Goal: Task Accomplishment & Management: Complete application form

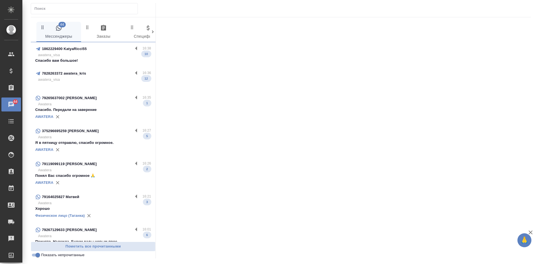
click at [76, 57] on p "awatera_visa" at bounding box center [94, 55] width 113 height 6
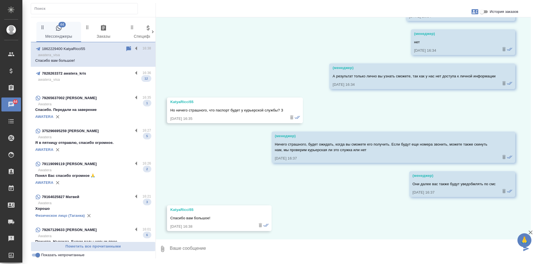
scroll to position [3106, 0]
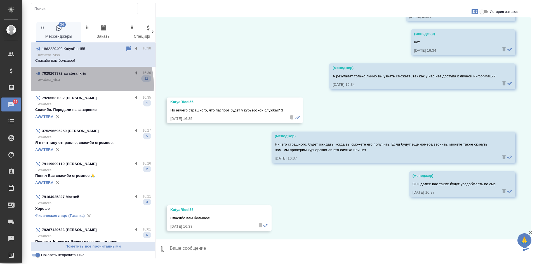
click at [73, 86] on p at bounding box center [93, 86] width 116 height 6
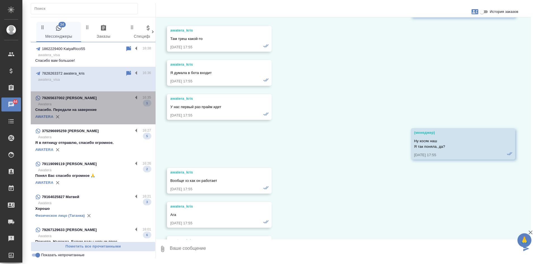
click at [103, 107] on p "Спасибо. Передали на заверение" at bounding box center [93, 110] width 116 height 6
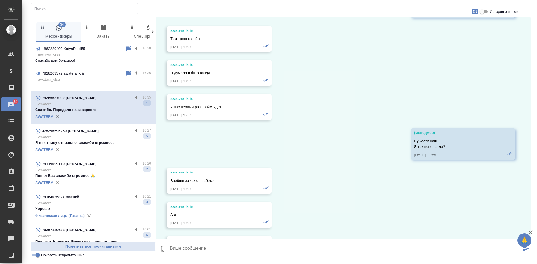
scroll to position [78, 0]
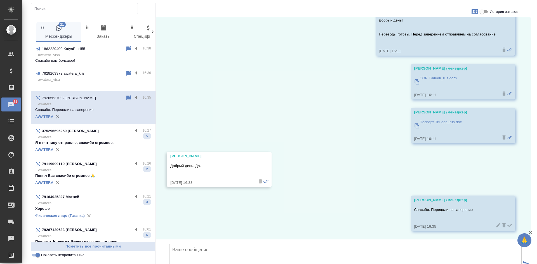
click at [97, 140] on p "Я в пятницу отправлю, спасибо огромное." at bounding box center [93, 143] width 116 height 6
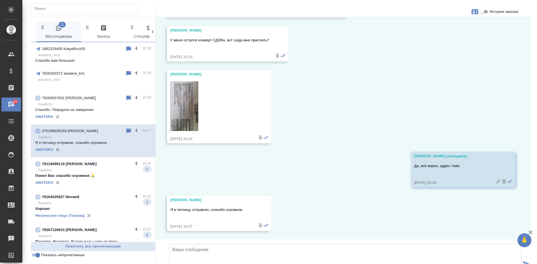
scroll to position [2911, 0]
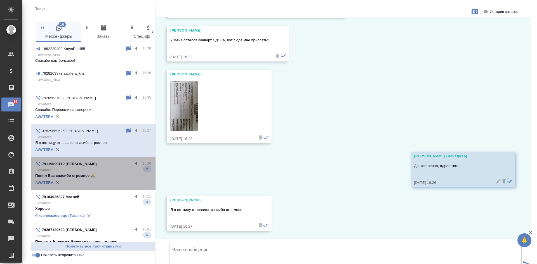
click at [107, 177] on p "Понял Вас спасибо огромное 🙏" at bounding box center [93, 176] width 116 height 6
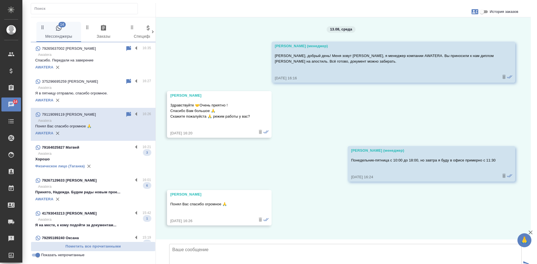
scroll to position [56, 0]
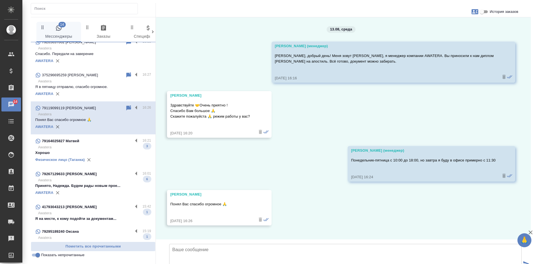
click at [93, 153] on p "Хорошо" at bounding box center [93, 153] width 116 height 6
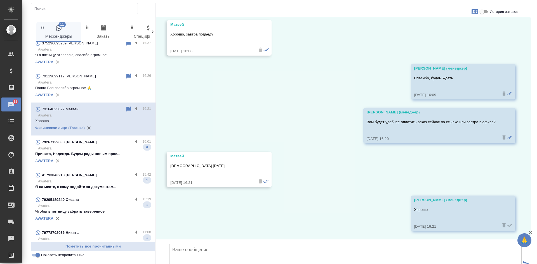
scroll to position [112, 0]
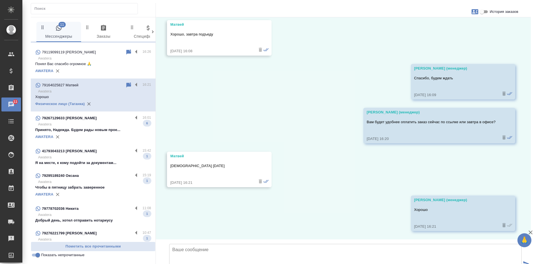
click at [89, 129] on p "Принято, Надежда. Будем рады новым прое..." at bounding box center [93, 130] width 116 height 6
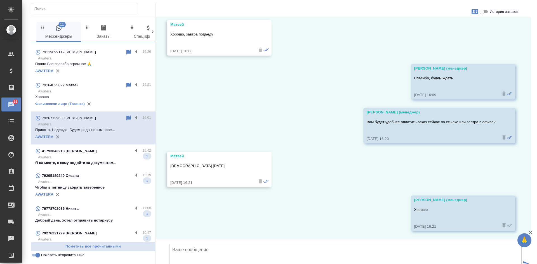
scroll to position [871, 0]
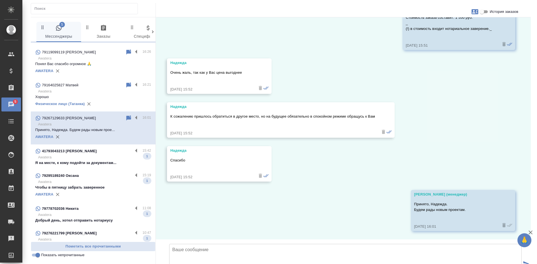
click at [99, 158] on p "Awatera" at bounding box center [94, 158] width 113 height 6
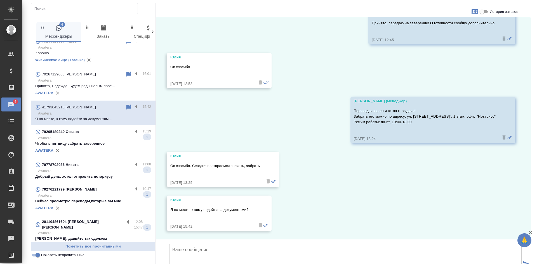
scroll to position [163, 0]
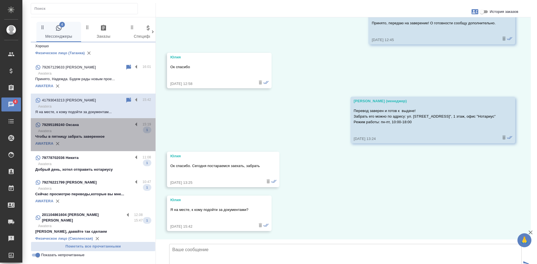
click at [93, 144] on div "AWATERA" at bounding box center [93, 144] width 116 height 8
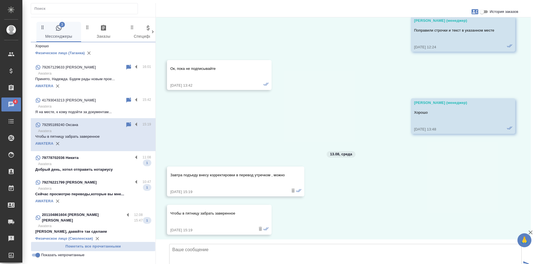
scroll to position [7855, 0]
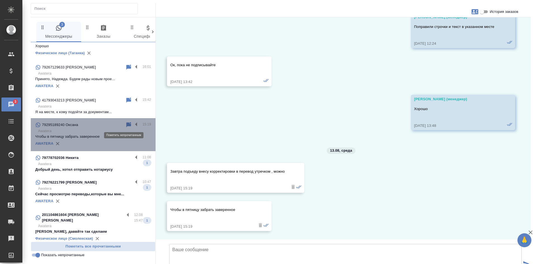
click at [126, 124] on icon at bounding box center [128, 125] width 7 height 7
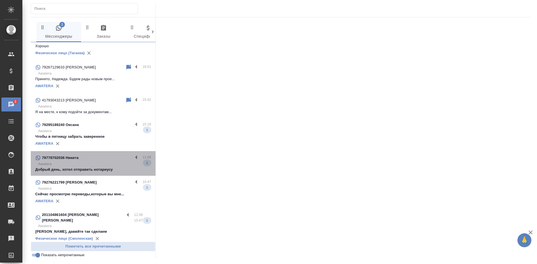
click at [105, 166] on p "Awatera" at bounding box center [94, 164] width 113 height 6
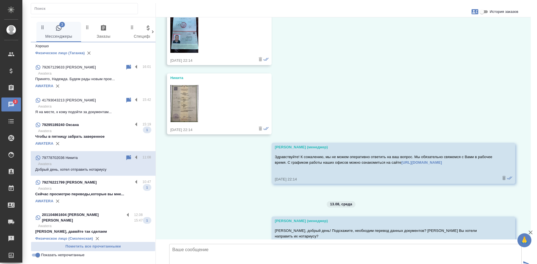
scroll to position [1696, 0]
click at [38, 258] on input "Показать непрочитанные" at bounding box center [38, 255] width 20 height 7
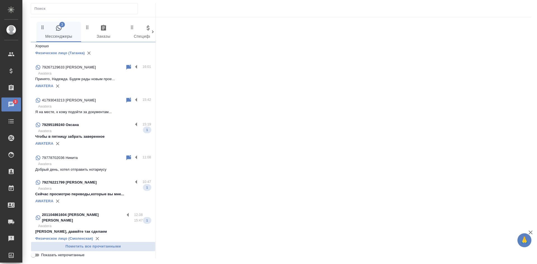
scroll to position [188, 0]
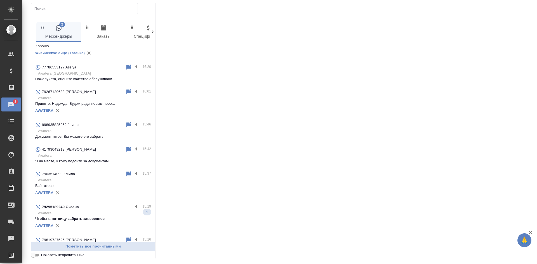
click at [38, 258] on input "Показать непрочитанные" at bounding box center [33, 255] width 20 height 7
checkbox input "true"
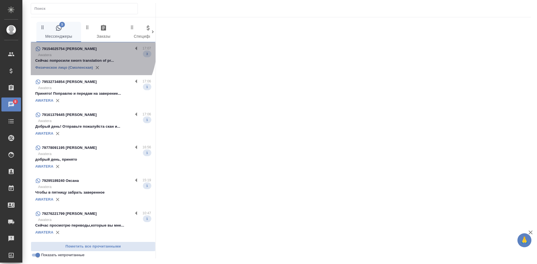
click at [91, 51] on div "79154025754 [PERSON_NAME]" at bounding box center [84, 49] width 98 height 7
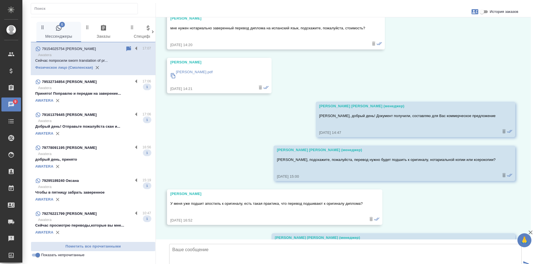
scroll to position [12006, 0]
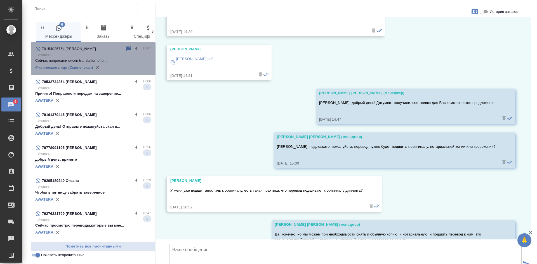
click at [126, 47] on icon at bounding box center [128, 48] width 5 height 5
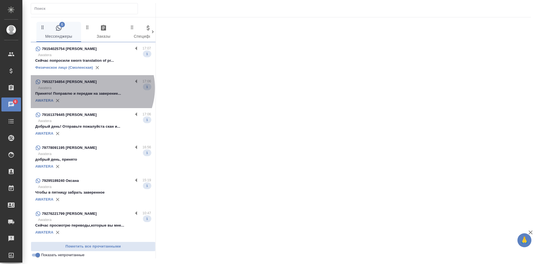
click at [89, 88] on p "Awatera" at bounding box center [94, 88] width 113 height 6
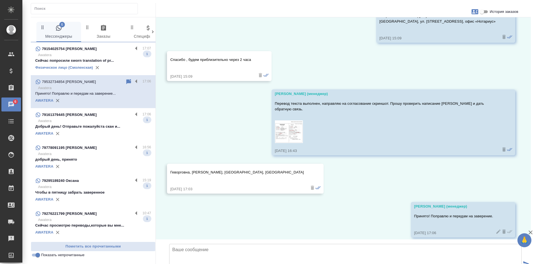
scroll to position [597, 0]
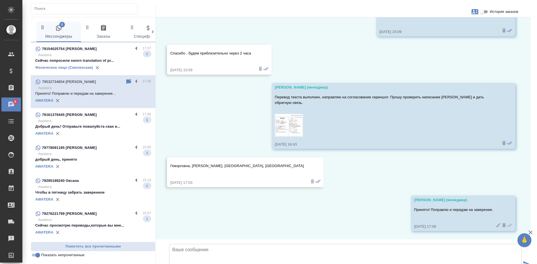
click at [92, 121] on p "Awatera" at bounding box center [94, 121] width 113 height 6
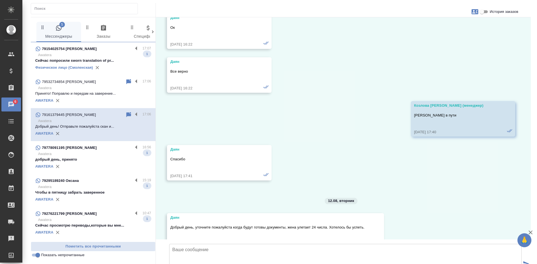
scroll to position [7970, 0]
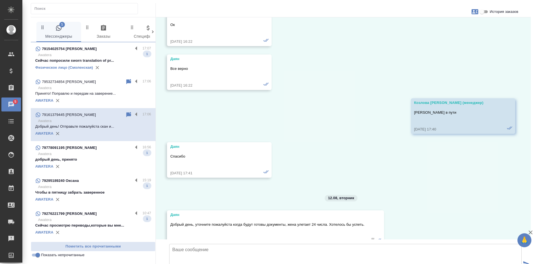
click at [482, 13] on input "История заказов" at bounding box center [482, 11] width 20 height 7
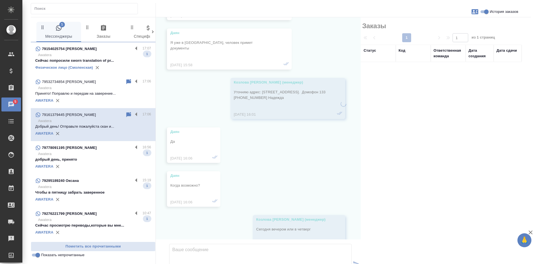
scroll to position [8356, 0]
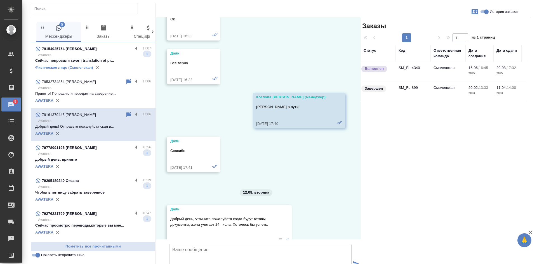
click at [482, 13] on input "История заказов" at bounding box center [487, 11] width 20 height 7
checkbox input "false"
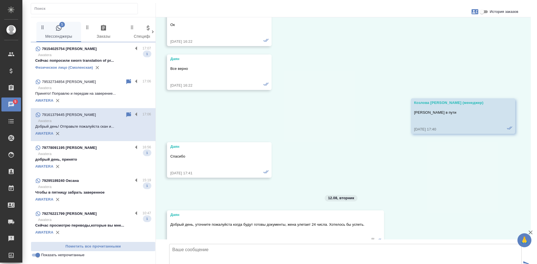
scroll to position [8177, 0]
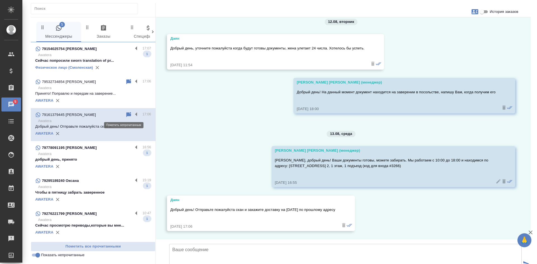
click at [126, 115] on icon at bounding box center [128, 114] width 5 height 5
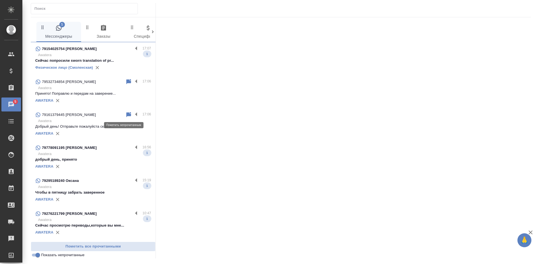
click at [125, 112] on icon at bounding box center [128, 115] width 7 height 7
click at [106, 152] on p "Awatera" at bounding box center [94, 154] width 113 height 6
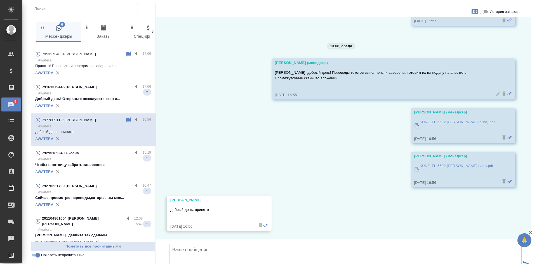
scroll to position [28, 0]
click at [36, 257] on input "Показать непрочитанные" at bounding box center [38, 255] width 20 height 7
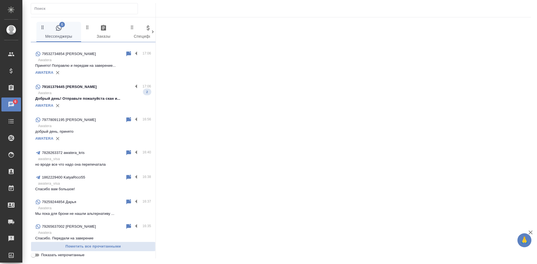
click at [36, 257] on input "Показать непрочитанные" at bounding box center [33, 255] width 20 height 7
checkbox input "true"
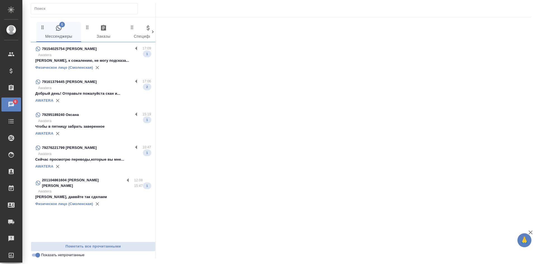
click at [91, 55] on p "Awatera" at bounding box center [94, 55] width 113 height 6
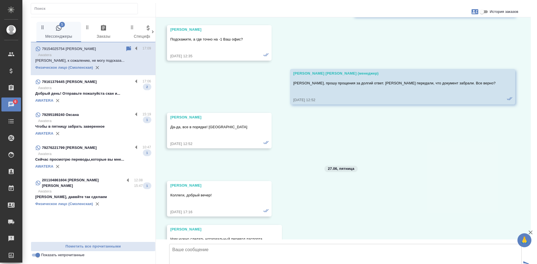
scroll to position [12193, 0]
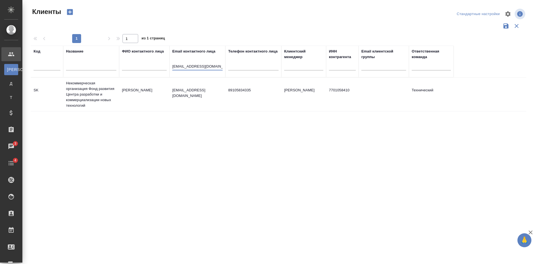
select select "RU"
drag, startPoint x: 215, startPoint y: 66, endPoint x: 99, endPoint y: 58, distance: 116.7
click at [107, 60] on tr "Код Название ФИО контактного лица Email контактного лица MMitina@sk.ru Телефон …" at bounding box center [242, 62] width 423 height 32
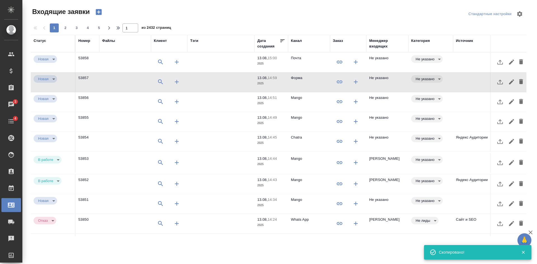
select select "RU"
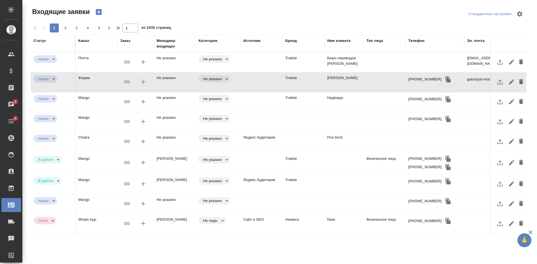
click at [424, 39] on div "Телефон" at bounding box center [417, 41] width 16 height 6
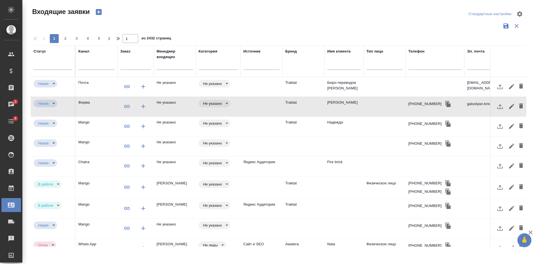
click at [442, 74] on th "Телефон" at bounding box center [435, 61] width 59 height 31
click at [439, 83] on td at bounding box center [435, 87] width 59 height 20
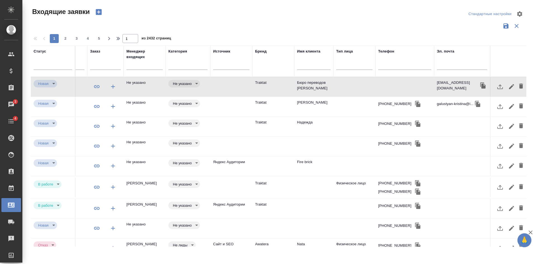
scroll to position [0, 247]
click at [449, 64] on input "text" at bounding box center [462, 66] width 50 height 7
paste input "matyushina-l@mail.ru"
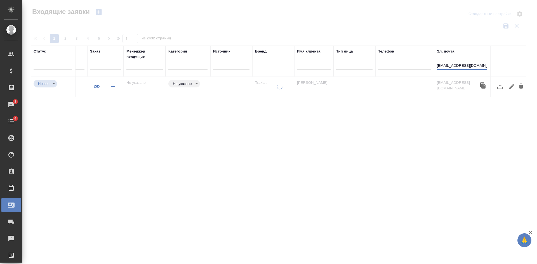
scroll to position [0, 243]
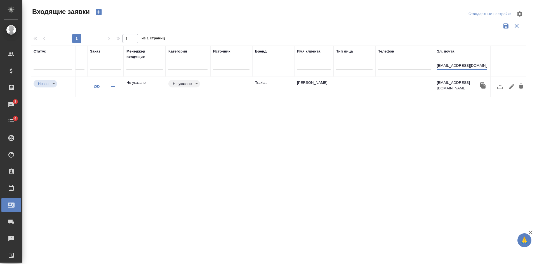
type input "matyushina-l@mail.ru"
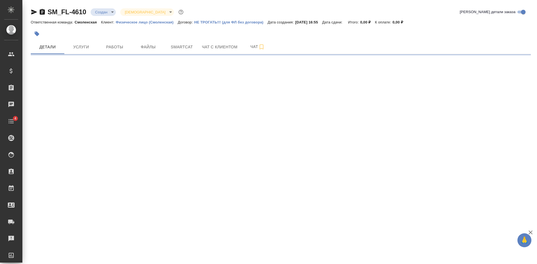
select select "RU"
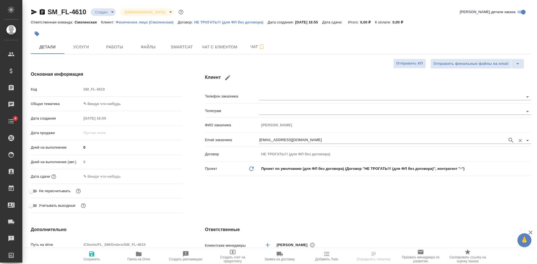
type textarea "x"
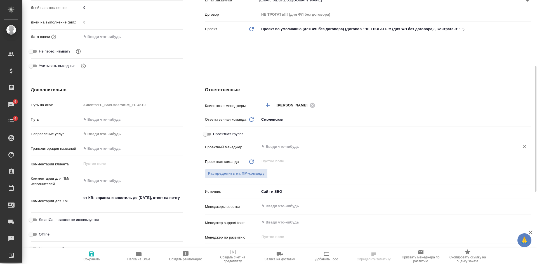
scroll to position [56, 0]
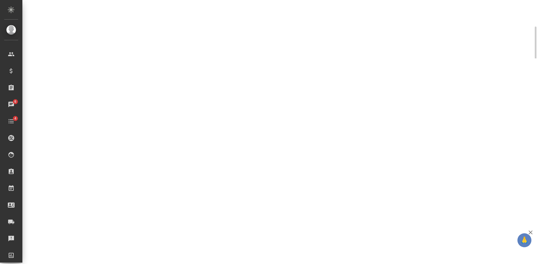
select select "RU"
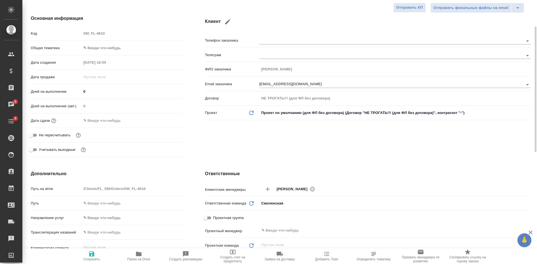
type textarea "x"
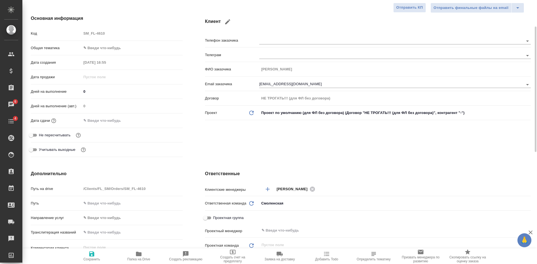
type textarea "x"
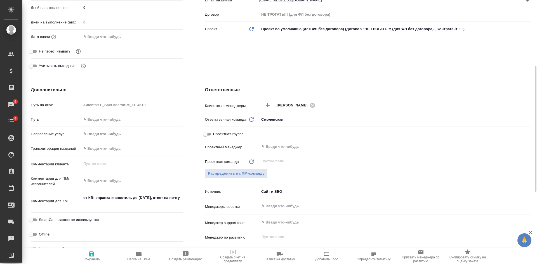
scroll to position [168, 0]
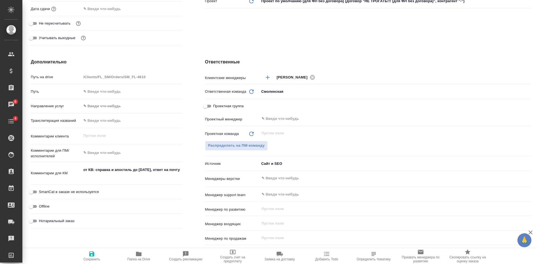
type textarea "x"
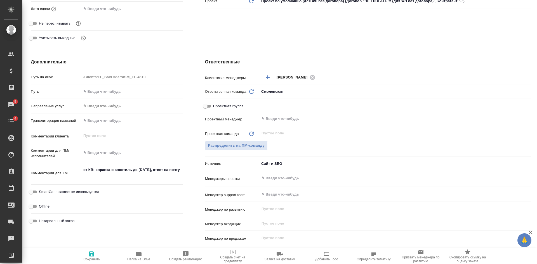
type textarea "x"
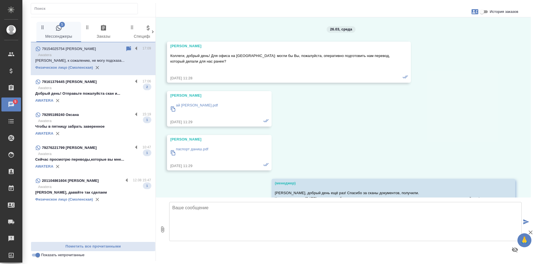
scroll to position [12193, 0]
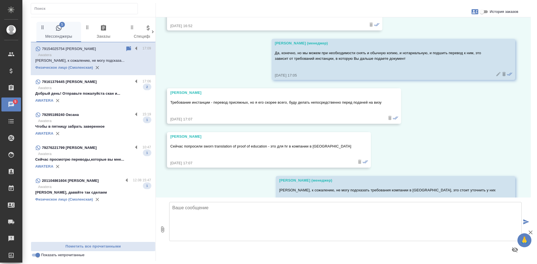
click at [36, 256] on input "Показать непрочитанные" at bounding box center [38, 255] width 20 height 7
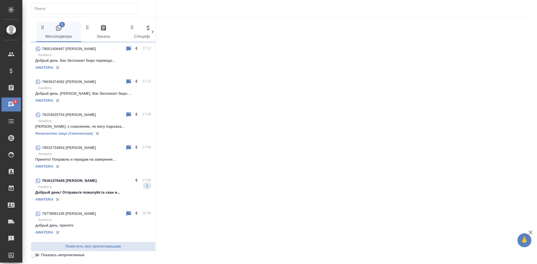
click at [36, 256] on input "Показать непрочитанные" at bounding box center [33, 255] width 20 height 7
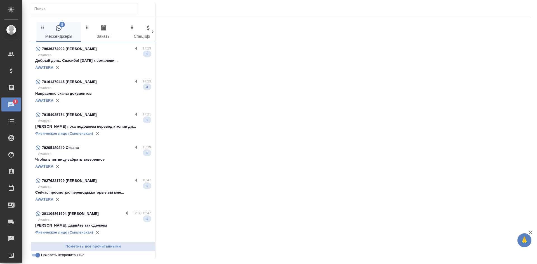
click at [94, 88] on p "Awatera" at bounding box center [94, 88] width 113 height 6
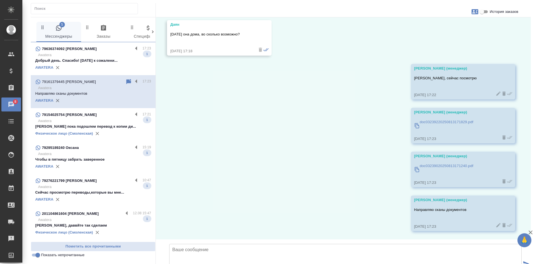
scroll to position [8397, 0]
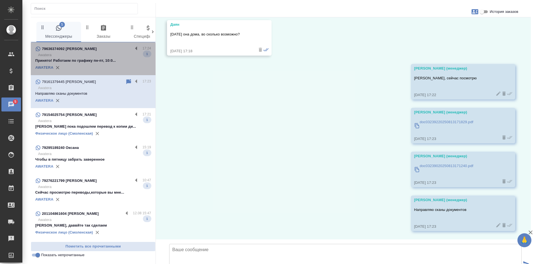
click at [102, 62] on p "Принято! Работаем по графику пн-пт, 10:0..." at bounding box center [93, 61] width 116 height 6
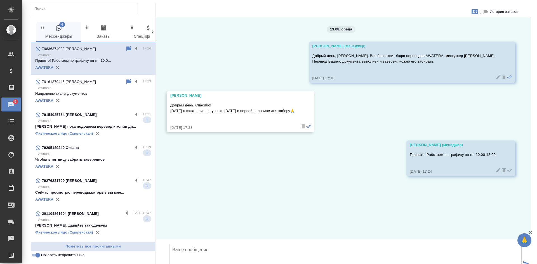
scroll to position [0, 0]
click at [36, 256] on input "Показать непрочитанные" at bounding box center [38, 255] width 20 height 7
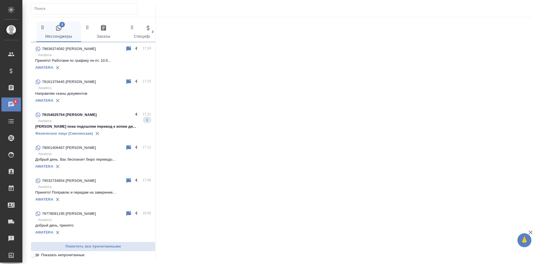
click at [36, 256] on input "Показать непрочитанные" at bounding box center [33, 255] width 20 height 7
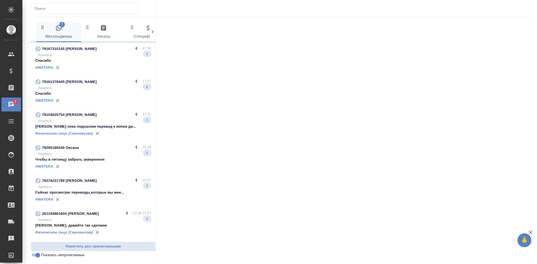
click at [97, 71] on div "AWATERA" at bounding box center [93, 68] width 116 height 8
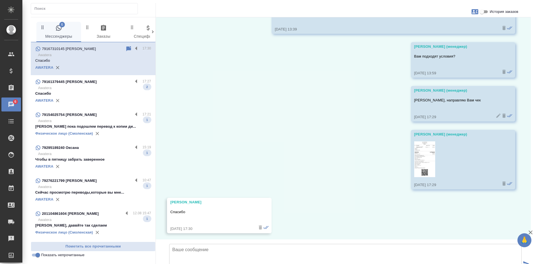
scroll to position [1697, 0]
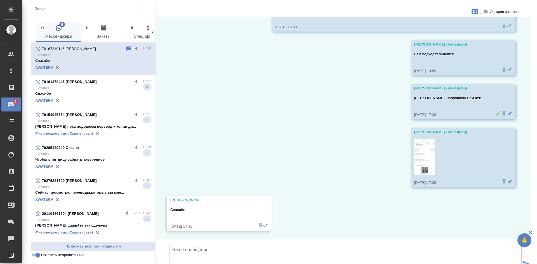
click at [93, 96] on p "Спасибо" at bounding box center [93, 94] width 116 height 6
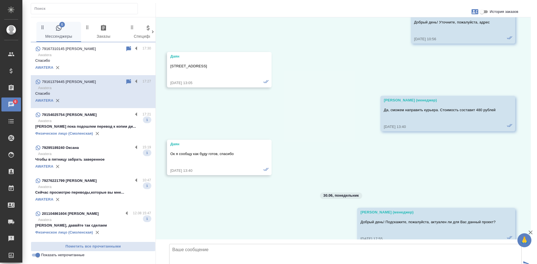
scroll to position [8485, 0]
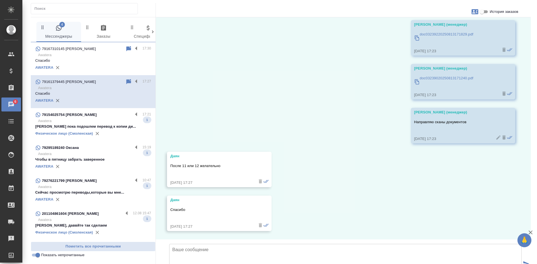
click at [36, 258] on input "Показать непрочитанные" at bounding box center [38, 255] width 20 height 7
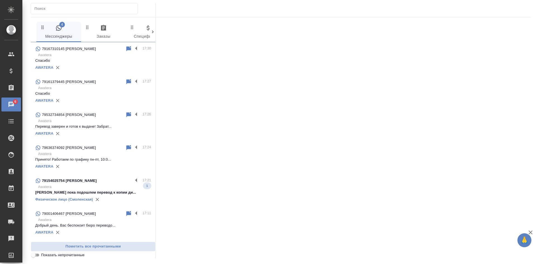
click at [36, 258] on input "Показать непрочитанные" at bounding box center [33, 255] width 20 height 7
checkbox input "true"
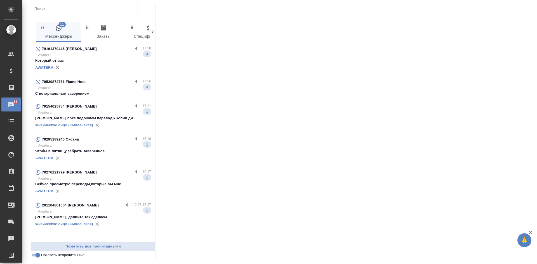
click at [104, 89] on p "Awatera" at bounding box center [94, 88] width 113 height 6
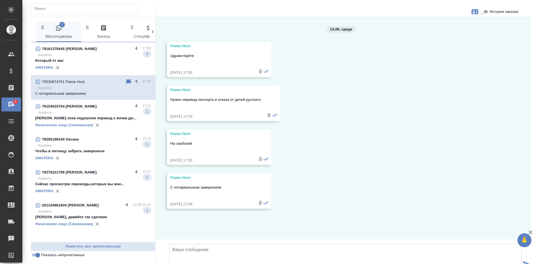
scroll to position [20, 0]
click at [88, 106] on div "79154025754 [PERSON_NAME]" at bounding box center [84, 106] width 98 height 7
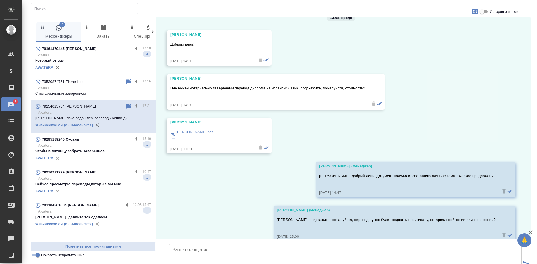
scroll to position [12090, 0]
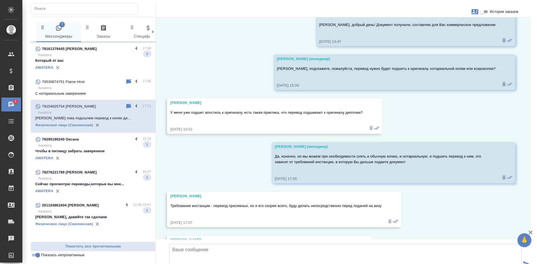
click at [130, 106] on icon at bounding box center [128, 106] width 5 height 5
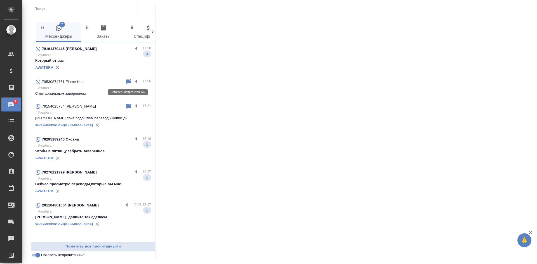
click at [127, 83] on icon at bounding box center [128, 81] width 5 height 5
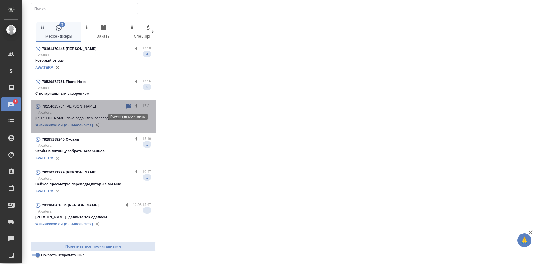
click at [127, 108] on icon at bounding box center [128, 106] width 5 height 5
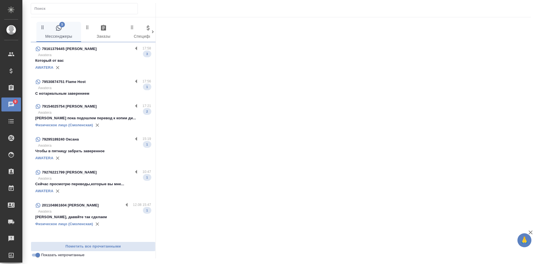
click at [86, 92] on p "С нотариальным заверением" at bounding box center [93, 94] width 116 height 6
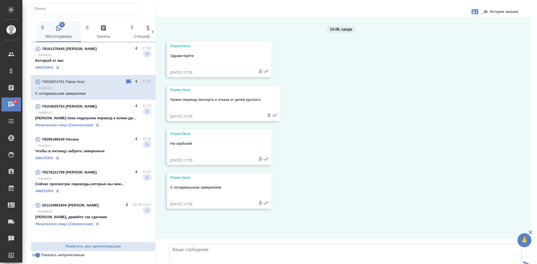
scroll to position [20, 0]
drag, startPoint x: 198, startPoint y: 70, endPoint x: 161, endPoint y: 71, distance: 37.0
click at [161, 71] on div "13.08, [DATE] Flame Host Здравствуйте [DATE] 17:55 Flame Host Нужен перевод пас…" at bounding box center [343, 128] width 375 height 222
copy div "Flame Host"
click at [128, 80] on icon at bounding box center [128, 81] width 5 height 5
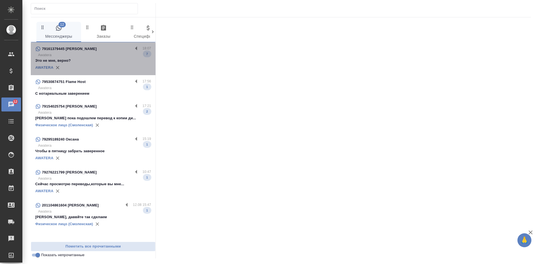
click at [92, 57] on p "Awatera" at bounding box center [94, 55] width 113 height 6
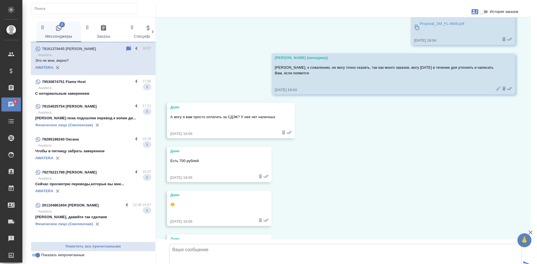
scroll to position [8935, 0]
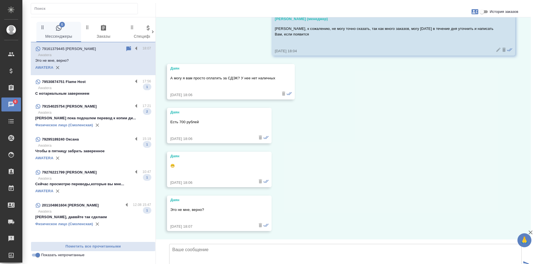
click at [129, 47] on icon at bounding box center [128, 48] width 5 height 5
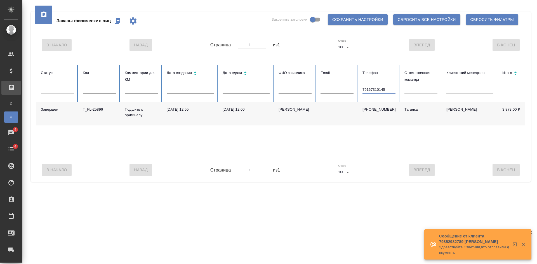
drag, startPoint x: 389, startPoint y: 90, endPoint x: 299, endPoint y: 69, distance: 93.1
click at [339, 85] on tr "Статус Код Комментарии для КМ Дата создания Дата сдачи ФИО заказчика Email Теле…" at bounding box center [351, 83] width 630 height 37
paste input "9255777131"
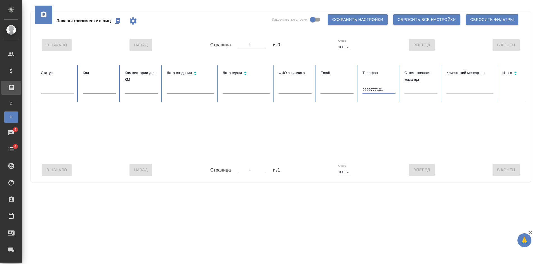
type input "9255777131"
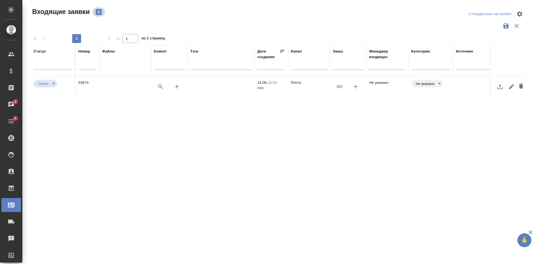
select select "RU"
click at [99, 11] on icon "button" at bounding box center [99, 12] width 8 height 8
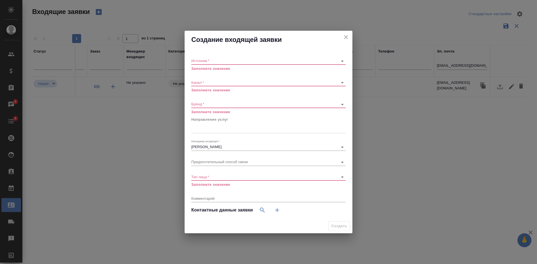
click at [197, 62] on body "🙏 .cls-1 fill:#fff; AWATERA Kasatkina Aleksandra Клиенты Спецификации Заказы 4 …" at bounding box center [268, 132] width 537 height 264
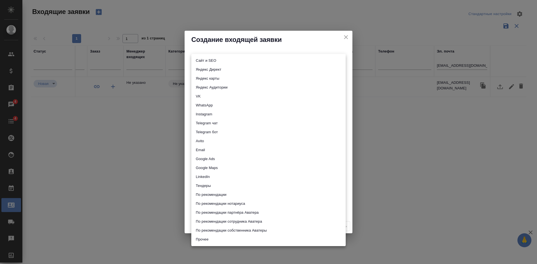
click at [201, 62] on li "Сайт и SEO" at bounding box center [268, 60] width 154 height 9
type input "seo"
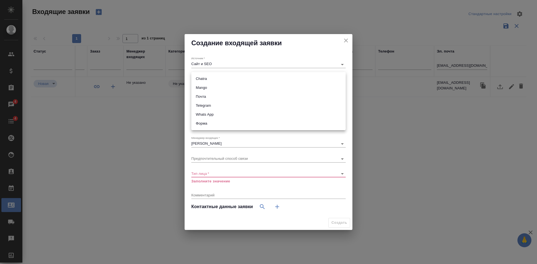
click at [210, 78] on body "🙏 .cls-1 fill:#fff; AWATERA Kasatkina Aleksandra Клиенты Спецификации Заказы 4 …" at bounding box center [268, 132] width 537 height 264
click at [205, 78] on li "Chatra" at bounding box center [268, 78] width 154 height 9
type input "636e3af525d34d44ee8ac032"
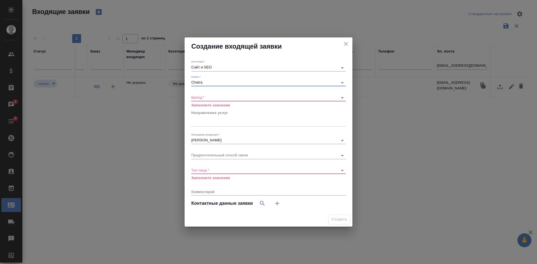
click at [197, 100] on div "​" at bounding box center [268, 97] width 154 height 7
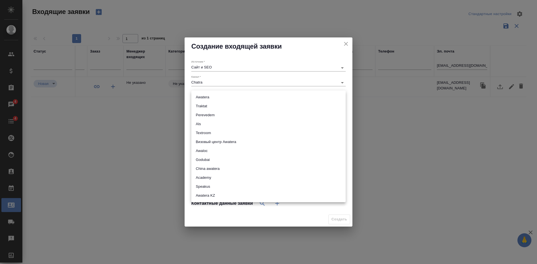
click at [201, 95] on body "🙏 .cls-1 fill:#fff; AWATERA Kasatkina Aleksandra Клиенты Спецификации Заказы 4 …" at bounding box center [268, 132] width 537 height 264
click at [200, 105] on li "Traktat" at bounding box center [268, 106] width 154 height 9
type input "traktat"
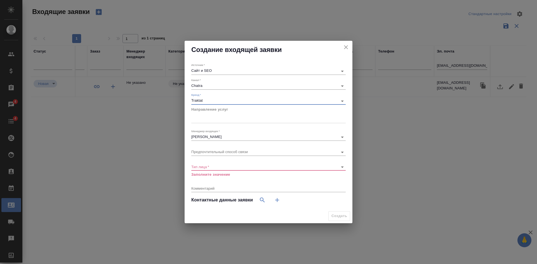
click at [198, 119] on div at bounding box center [268, 118] width 154 height 8
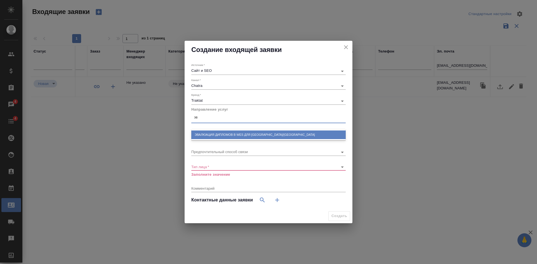
type input "эва"
click at [235, 133] on div "Эвалюация дипломов в WES для [GEOGRAPHIC_DATA]/[GEOGRAPHIC_DATA]" at bounding box center [268, 135] width 154 height 9
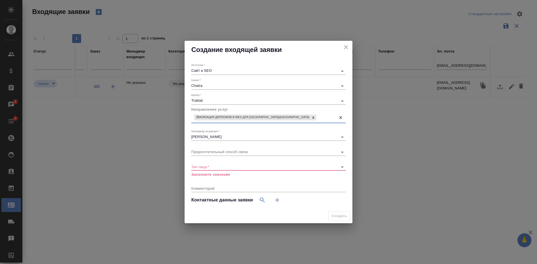
click at [207, 167] on body "🙏 .cls-1 fill:#fff; AWATERA Kasatkina Aleksandra Клиенты Спецификации Заказы 4 …" at bounding box center [268, 132] width 537 height 264
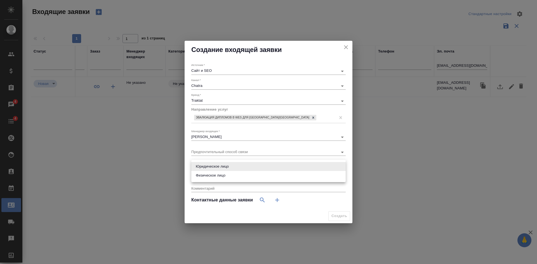
drag, startPoint x: 201, startPoint y: 177, endPoint x: 209, endPoint y: 181, distance: 8.6
click at [201, 178] on li "Физическое лицо" at bounding box center [268, 175] width 154 height 9
type input "private"
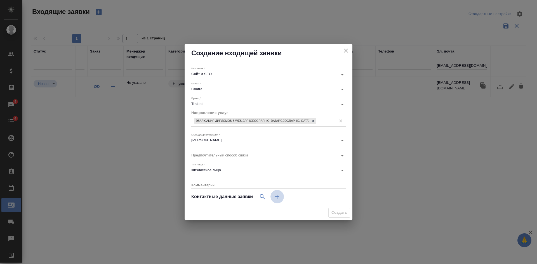
click at [281, 198] on icon "button" at bounding box center [277, 197] width 7 height 7
select select "RU"
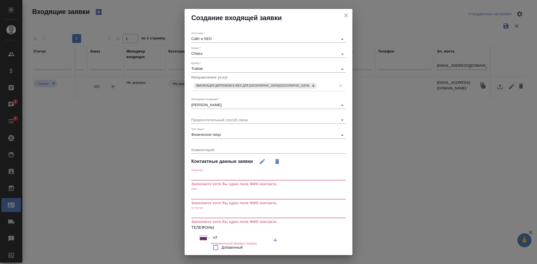
click at [224, 196] on input "text" at bounding box center [268, 196] width 154 height 8
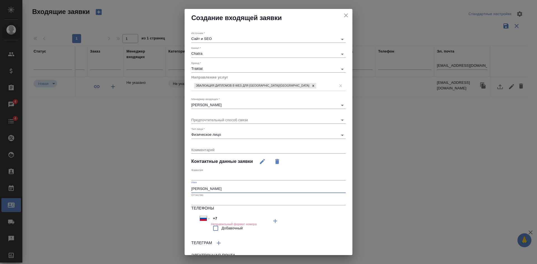
type input "[PERSON_NAME]"
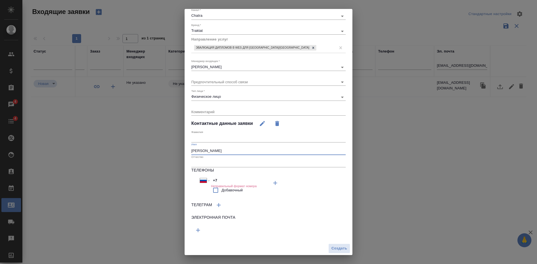
scroll to position [39, 0]
click at [272, 186] on icon "button" at bounding box center [275, 182] width 7 height 7
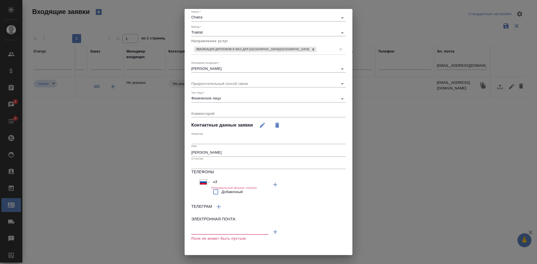
click at [198, 230] on input "text" at bounding box center [229, 231] width 77 height 7
type input "[EMAIL_ADDRESS][DOMAIN_NAME]"
click at [339, 249] on span "Создать" at bounding box center [340, 250] width 16 height 6
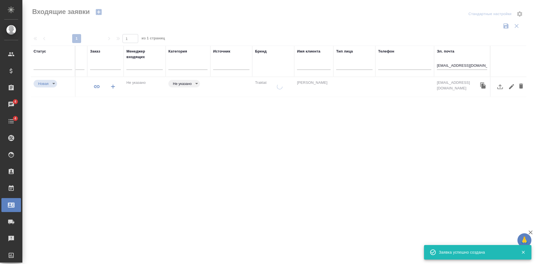
type input "inProcess"
type input "target"
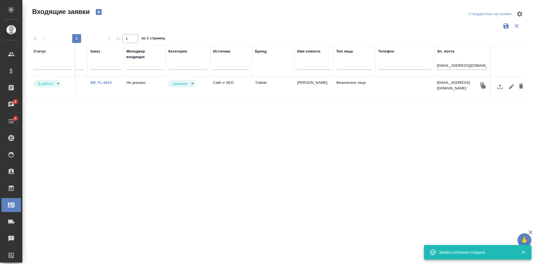
click at [300, 84] on td "Лена Матюшина" at bounding box center [313, 87] width 39 height 20
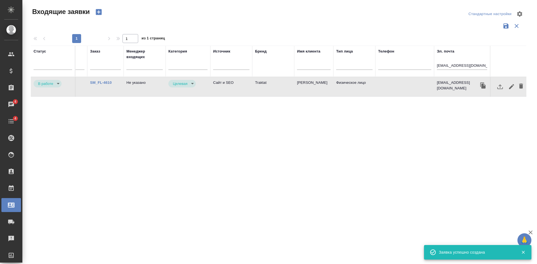
click at [300, 84] on td "Лена Матюшина" at bounding box center [313, 87] width 39 height 20
drag, startPoint x: 406, startPoint y: 65, endPoint x: 393, endPoint y: 63, distance: 12.7
click at [397, 65] on tr "Статус Номер Файлы Клиент Тэги Дата создания Канал Заказ Менеджер входящих Кате…" at bounding box center [157, 61] width 739 height 31
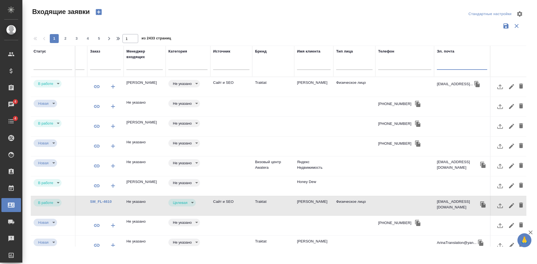
click at [383, 84] on td at bounding box center [405, 87] width 59 height 20
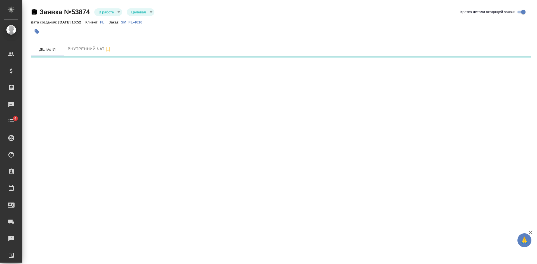
select select "RU"
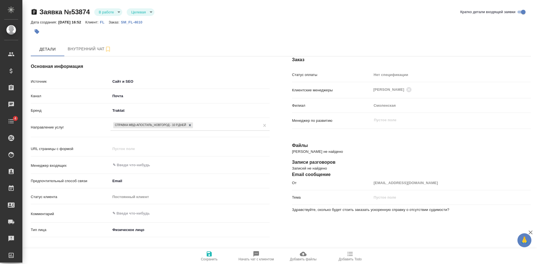
type textarea "x"
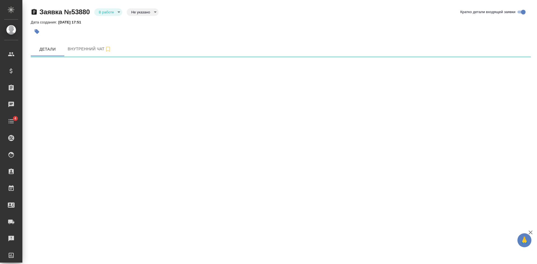
select select "RU"
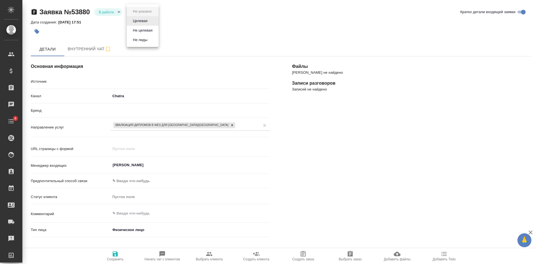
click at [136, 12] on body "🙏 .cls-1 fill:#fff; AWATERA [PERSON_NAME] Спецификации Заказы Чаты 4 Todo Проек…" at bounding box center [268, 132] width 537 height 264
type textarea "x"
click at [138, 15] on button "Целевая" at bounding box center [142, 11] width 22 height 6
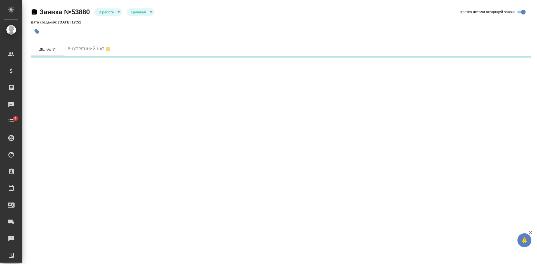
select select "RU"
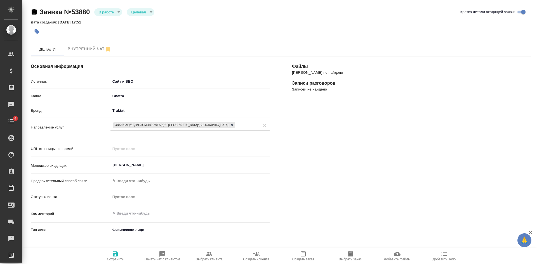
click at [205, 258] on span "Выбрать клиента" at bounding box center [209, 260] width 27 height 4
type textarea "x"
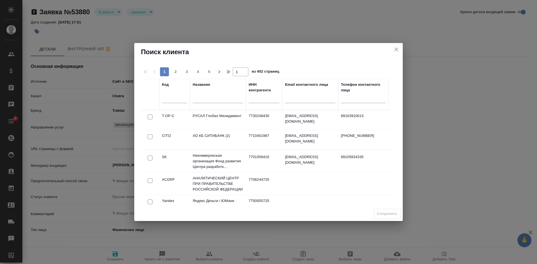
click at [207, 97] on input "text" at bounding box center [218, 99] width 50 height 7
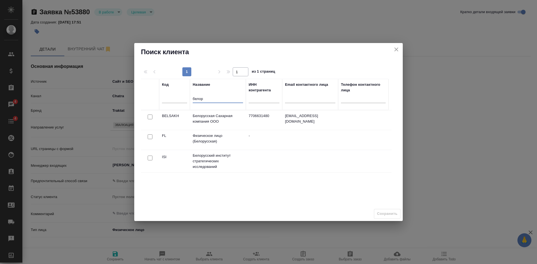
type input "белор"
click at [147, 121] on div at bounding box center [150, 117] width 13 height 8
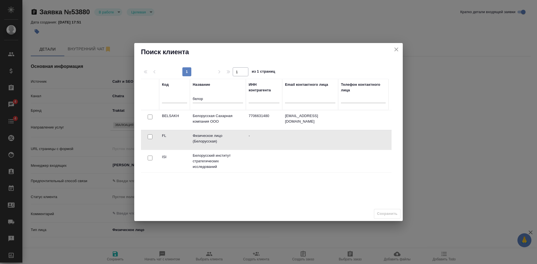
click at [150, 119] on input "checkbox" at bounding box center [150, 117] width 5 height 5
checkbox input "true"
click at [384, 214] on span "Сохранить" at bounding box center [387, 214] width 20 height 6
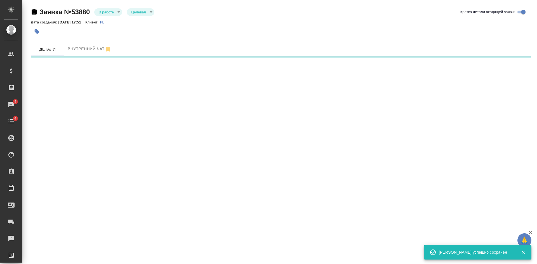
select select "RU"
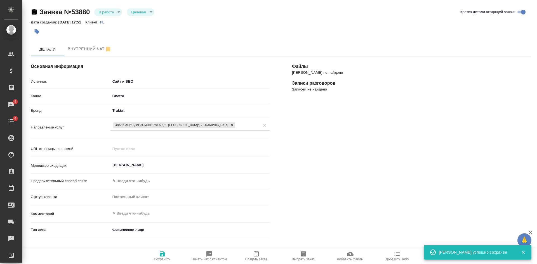
click at [265, 257] on span "Создать заказ" at bounding box center [256, 256] width 40 height 11
type textarea "x"
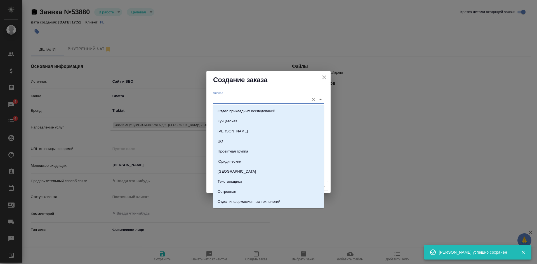
click at [230, 102] on input "Филиал" at bounding box center [259, 100] width 93 height 8
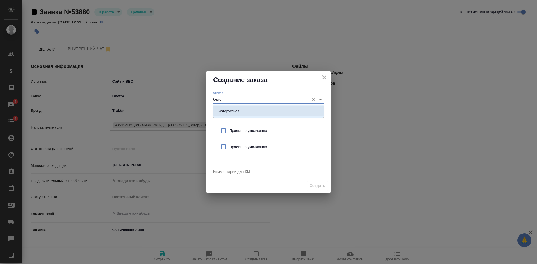
drag, startPoint x: 236, startPoint y: 107, endPoint x: 235, endPoint y: 138, distance: 30.3
click at [236, 109] on li "Белорусская" at bounding box center [268, 111] width 111 height 10
type input "Белорусская"
click at [235, 134] on span "Проект по умолчанию" at bounding box center [274, 131] width 90 height 6
checkbox input "true"
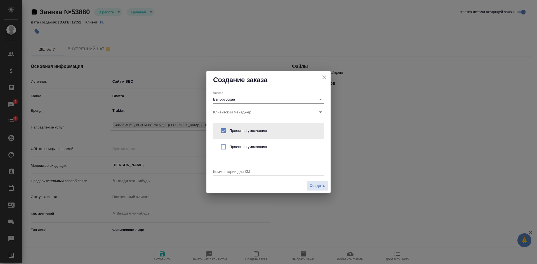
click at [231, 172] on textarea at bounding box center [268, 172] width 111 height 4
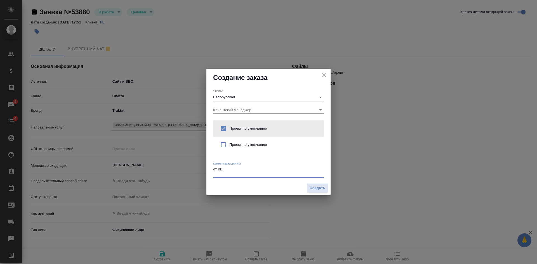
type textarea "от КВ"
type textarea "x"
click at [217, 174] on textarea "от КВ" at bounding box center [268, 171] width 111 height 9
paste textarea "я бы хотела спросить, мне нужно в WES для участия в программе express entry док…"
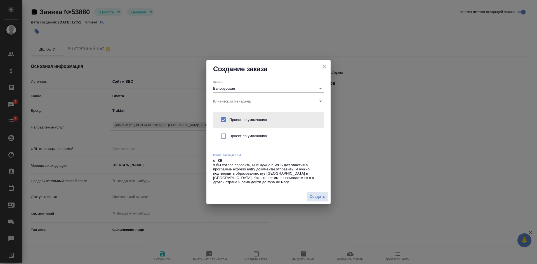
click at [313, 172] on textarea "от КВ я бы хотела спросить, мне нужно в WES для участия в программе express ent…" at bounding box center [268, 172] width 111 height 26
type textarea "от КВ я бы хотела спросить, мне нужно в WES для участия в программе express ent…"
type textarea "x"
click at [318, 199] on span "Создать" at bounding box center [318, 197] width 16 height 6
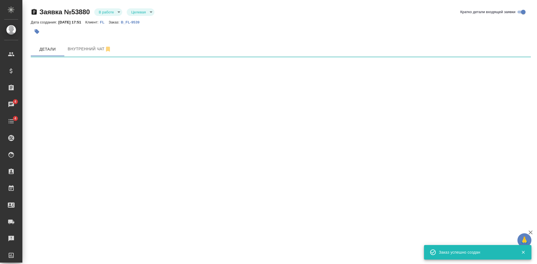
select select "RU"
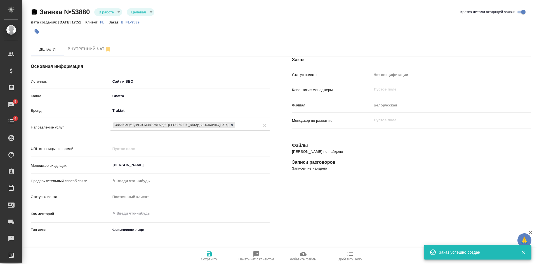
type textarea "x"
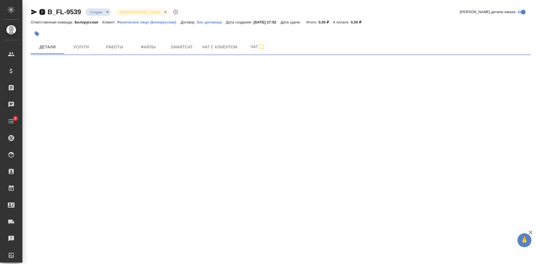
click at [43, 11] on icon "button" at bounding box center [42, 12] width 7 height 7
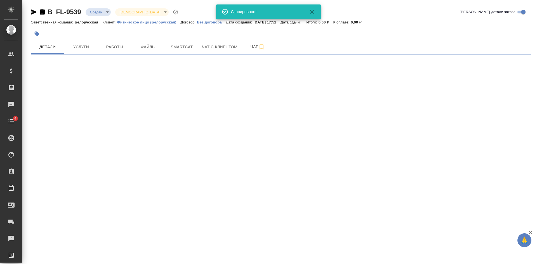
select select "RU"
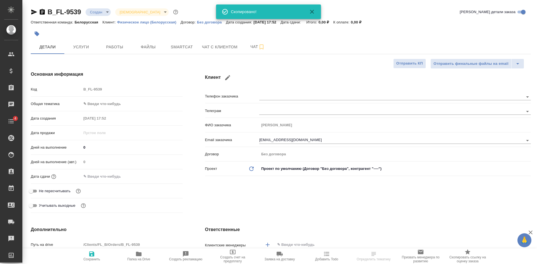
type textarea "x"
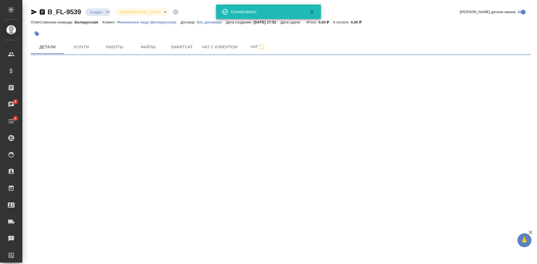
select select "RU"
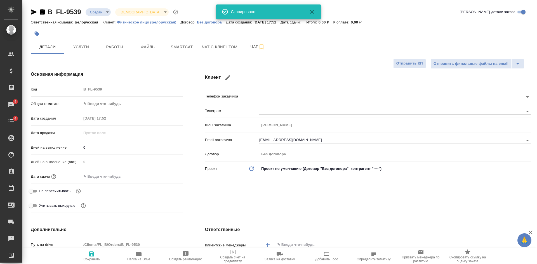
type textarea "x"
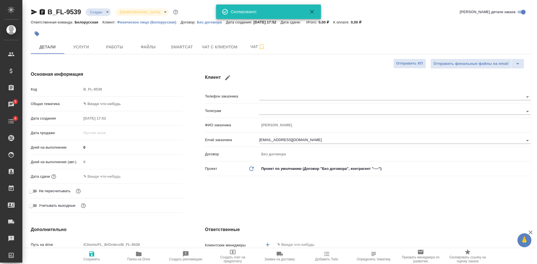
type textarea "x"
